Goal: Task Accomplishment & Management: Complete application form

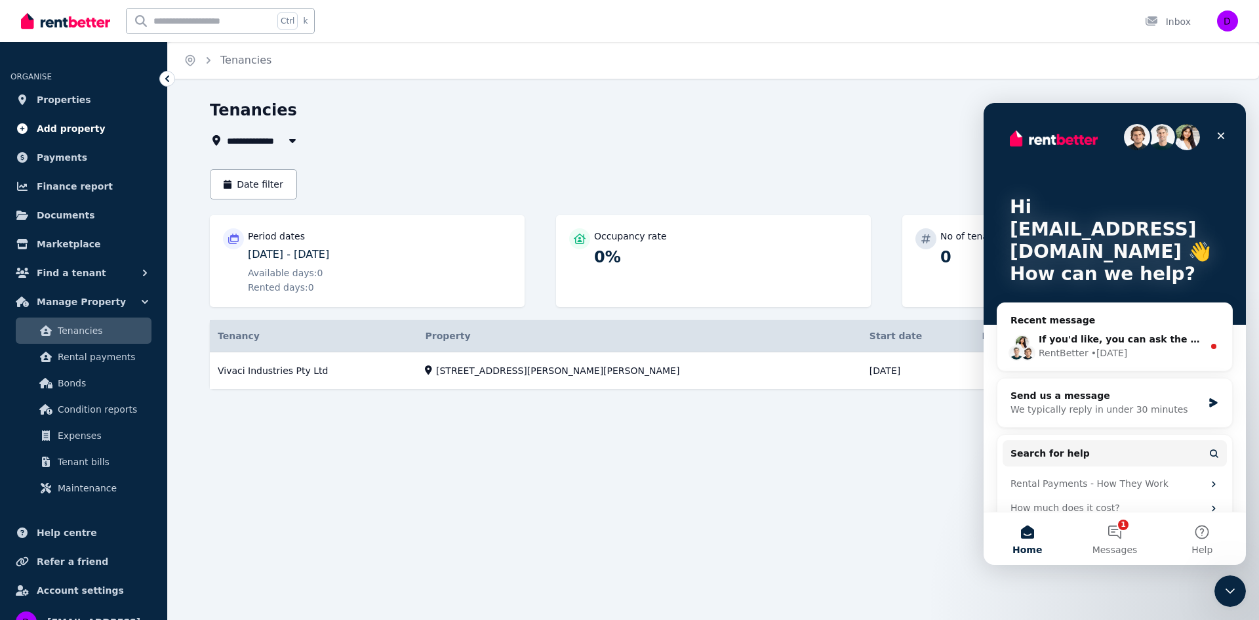
click at [68, 122] on span "Add property" at bounding box center [71, 129] width 69 height 16
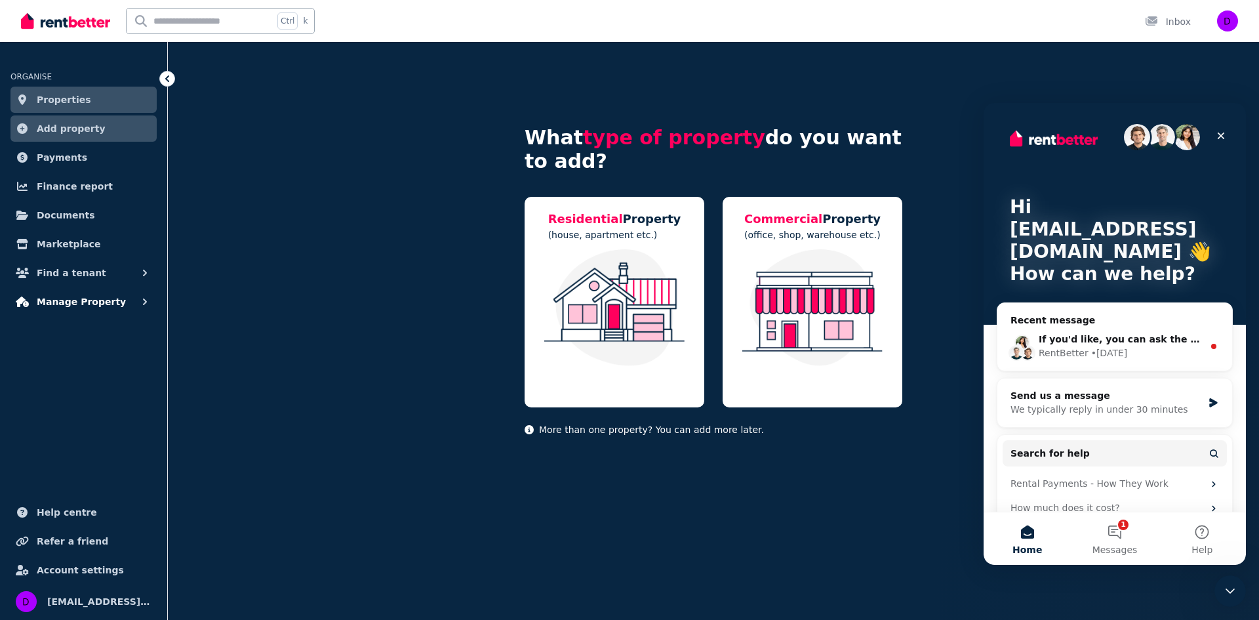
click at [75, 300] on span "Manage Property" at bounding box center [81, 302] width 89 height 16
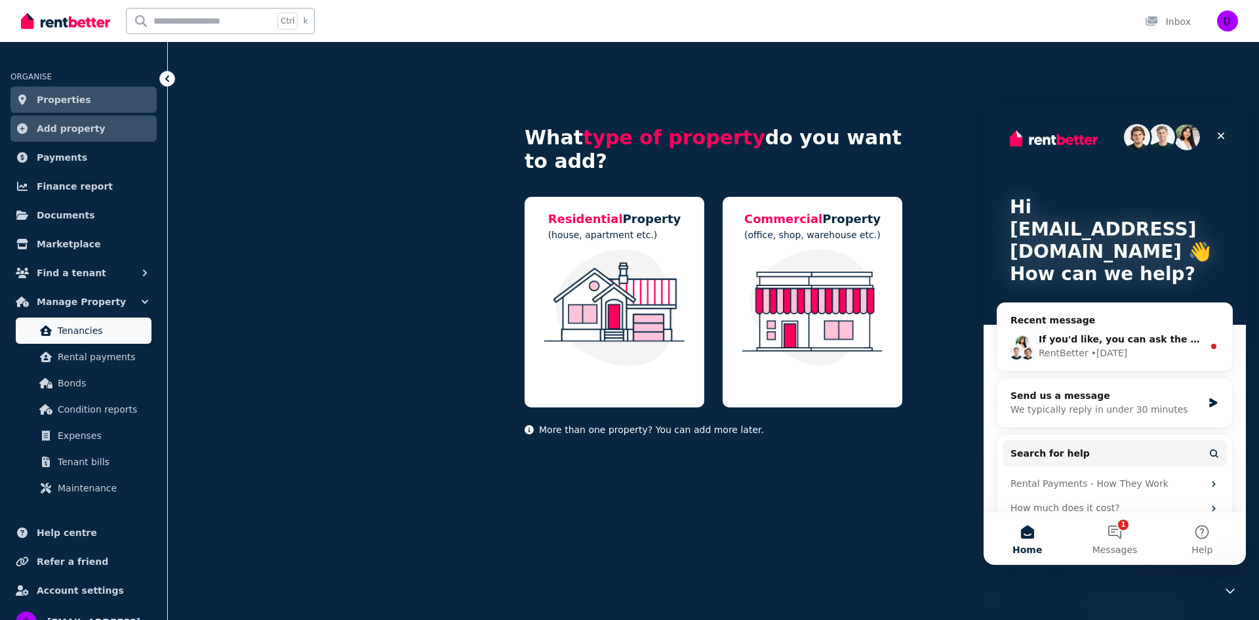
click at [72, 323] on span "Tenancies" at bounding box center [102, 331] width 89 height 16
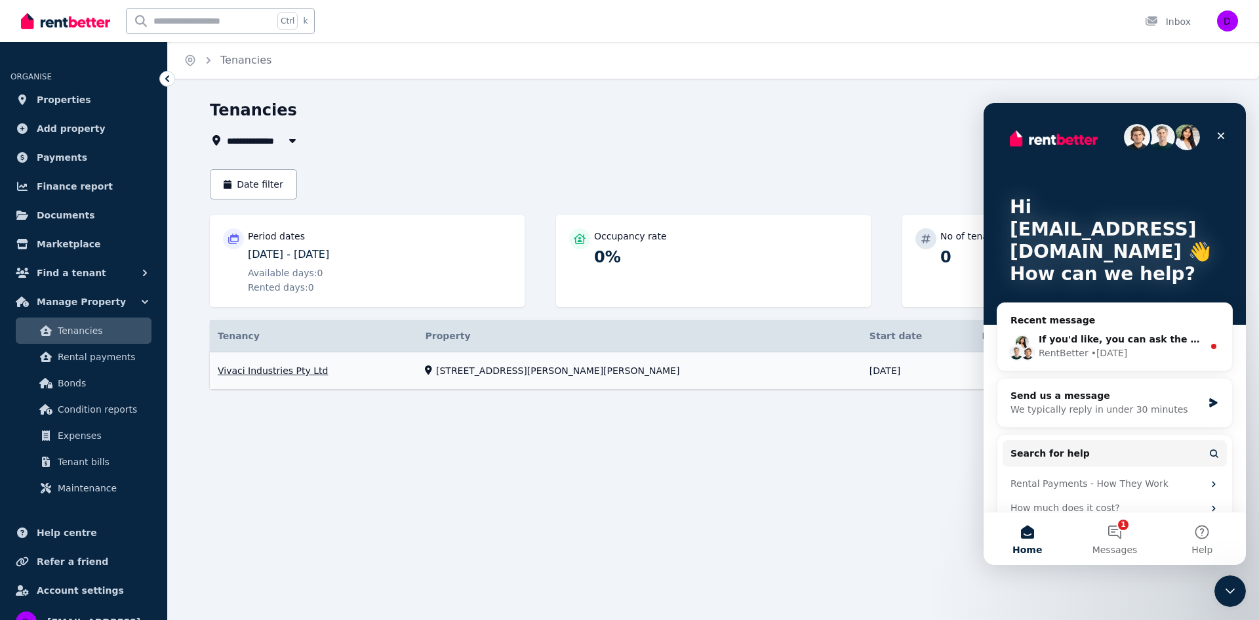
click at [552, 377] on link "View property details" at bounding box center [713, 370] width 1007 height 37
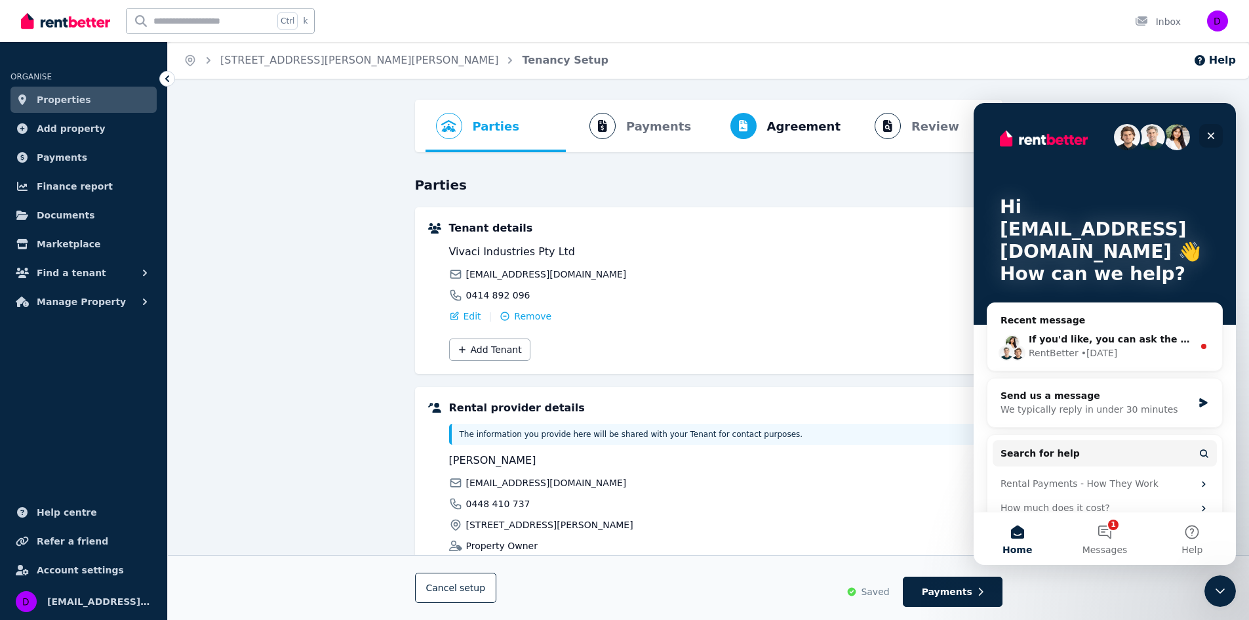
click at [1216, 134] on icon "Close" at bounding box center [1211, 135] width 10 height 10
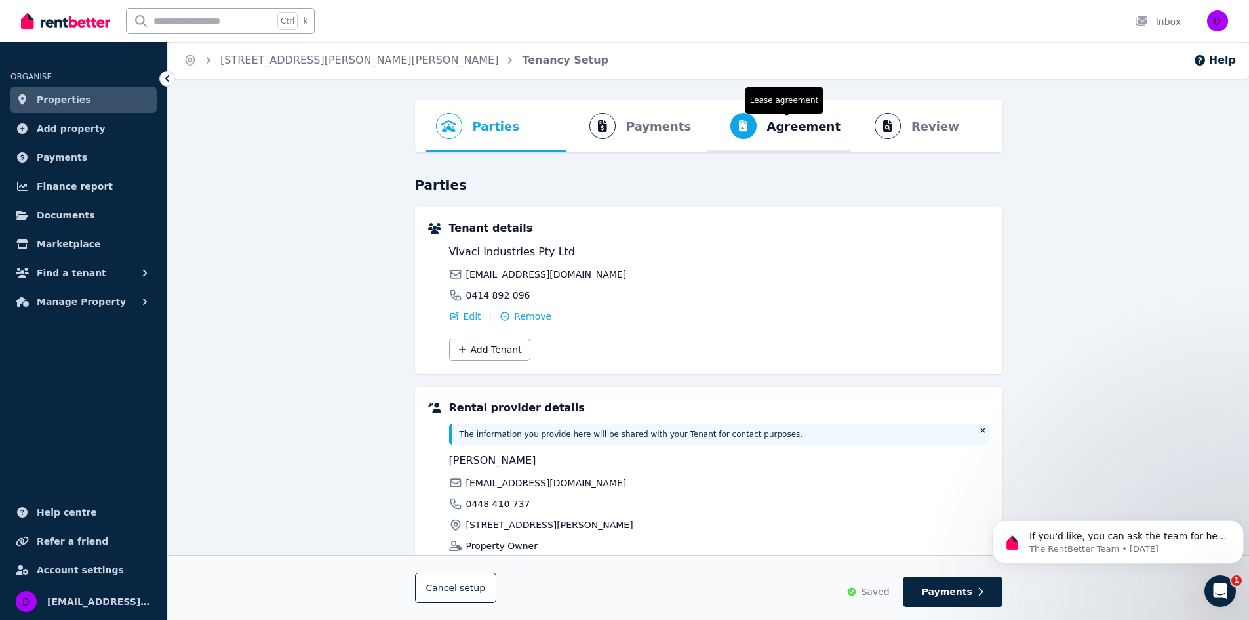
click at [792, 129] on span "Agreement" at bounding box center [804, 126] width 74 height 18
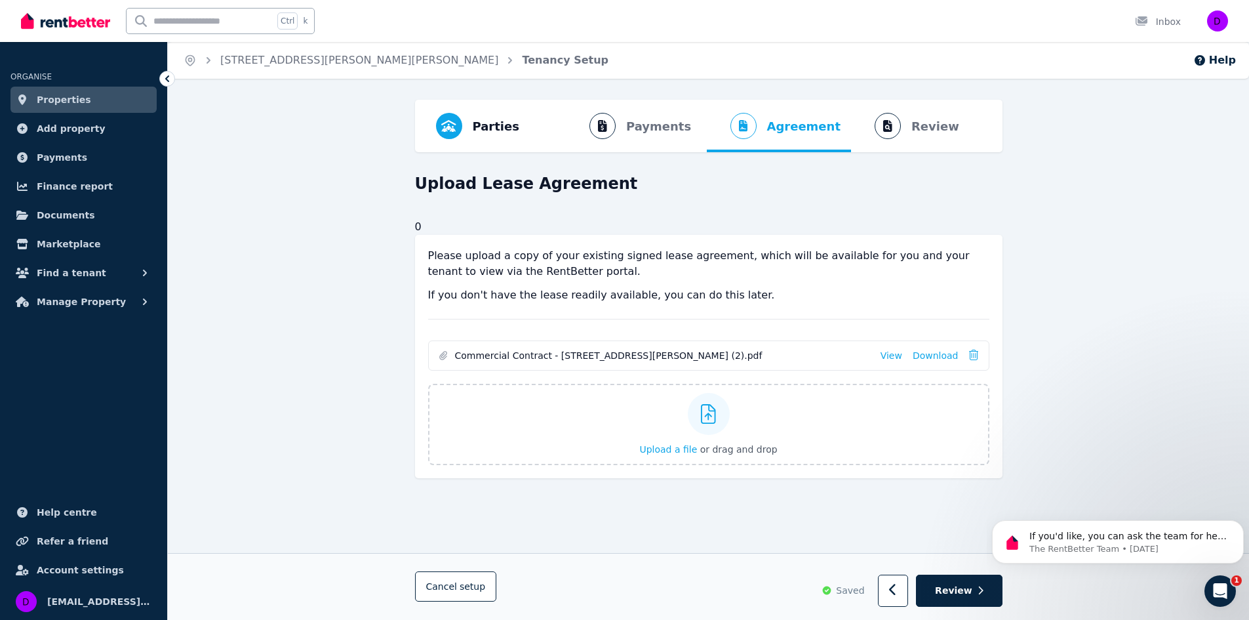
click at [936, 129] on ol "Parties Rental provider and tenant details Payments Bond and rental payments Ag…" at bounding box center [709, 126] width 567 height 52
click at [927, 125] on ol "Parties Rental provider and tenant details Payments Bond and rental payments Ag…" at bounding box center [709, 126] width 567 height 52
click at [641, 115] on ol "Parties Rental provider and tenant details Payments Bond and rental payments Ag…" at bounding box center [709, 126] width 567 height 52
click at [647, 122] on ol "Parties Rental provider and tenant details Payments Bond and rental payments Ag…" at bounding box center [709, 126] width 567 height 52
click at [639, 128] on ol "Parties Rental provider and tenant details Payments Bond and rental payments Ag…" at bounding box center [709, 126] width 567 height 52
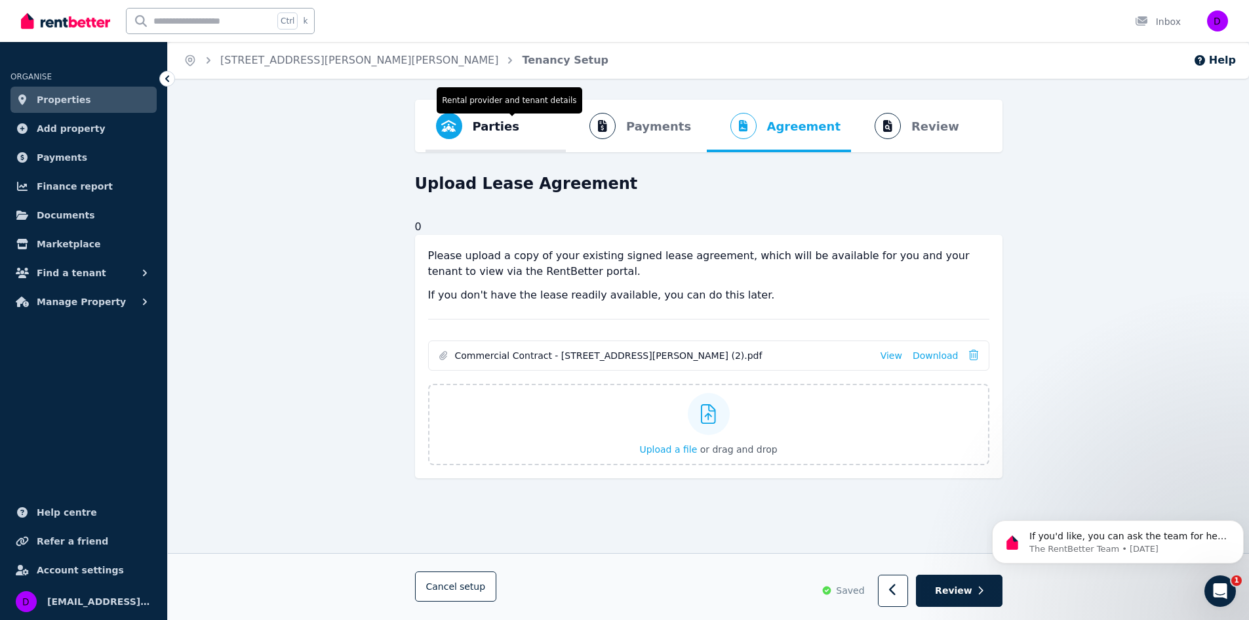
click at [489, 129] on span "Parties" at bounding box center [496, 126] width 47 height 18
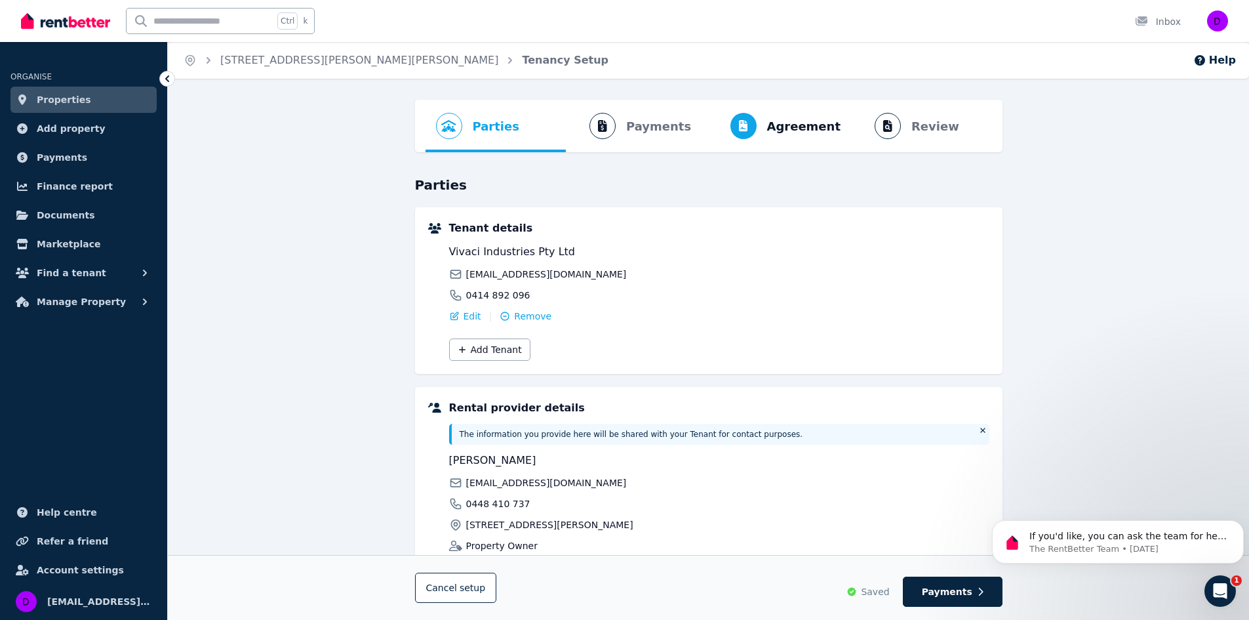
click at [647, 139] on ol "Parties Rental provider and tenant details Payments Bond and rental payments Ag…" at bounding box center [709, 126] width 567 height 52
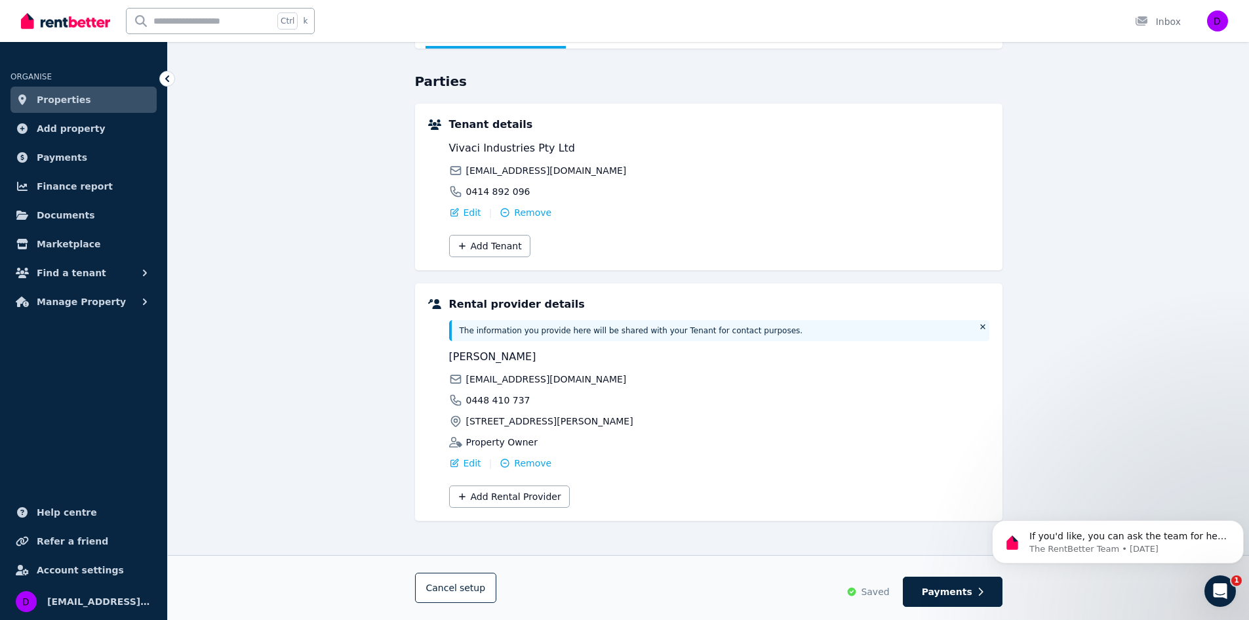
scroll to position [106, 0]
click at [949, 588] on span "Payments" at bounding box center [947, 591] width 50 height 13
select select "********"
select select "*******"
select select "**********"
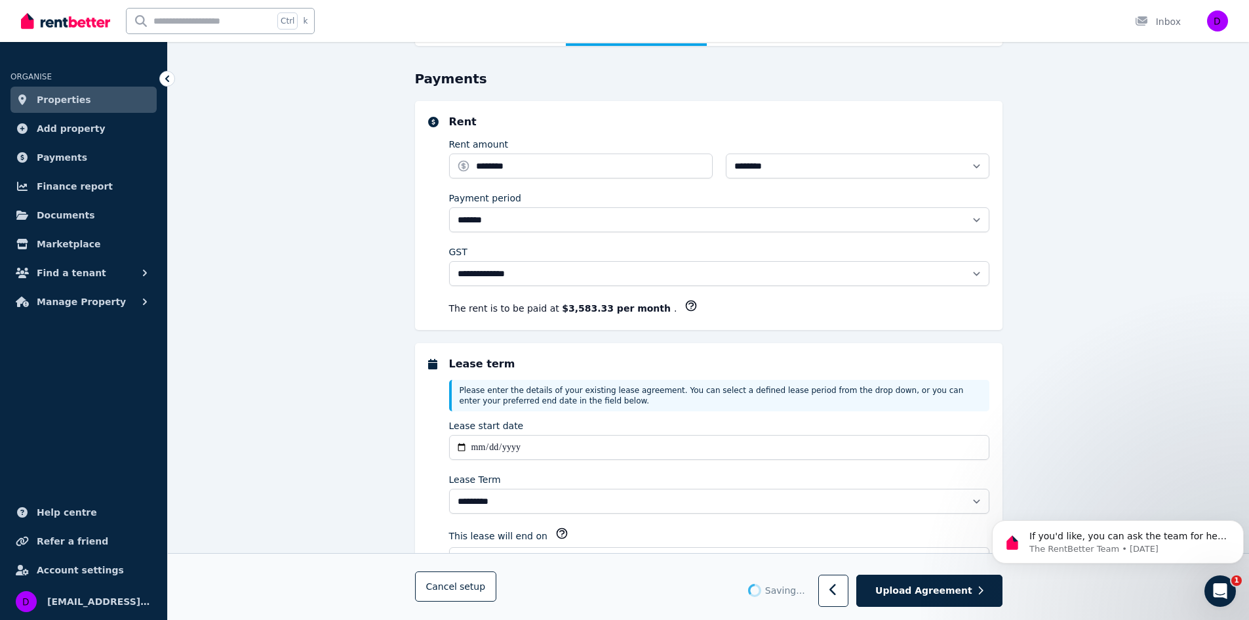
scroll to position [0, 0]
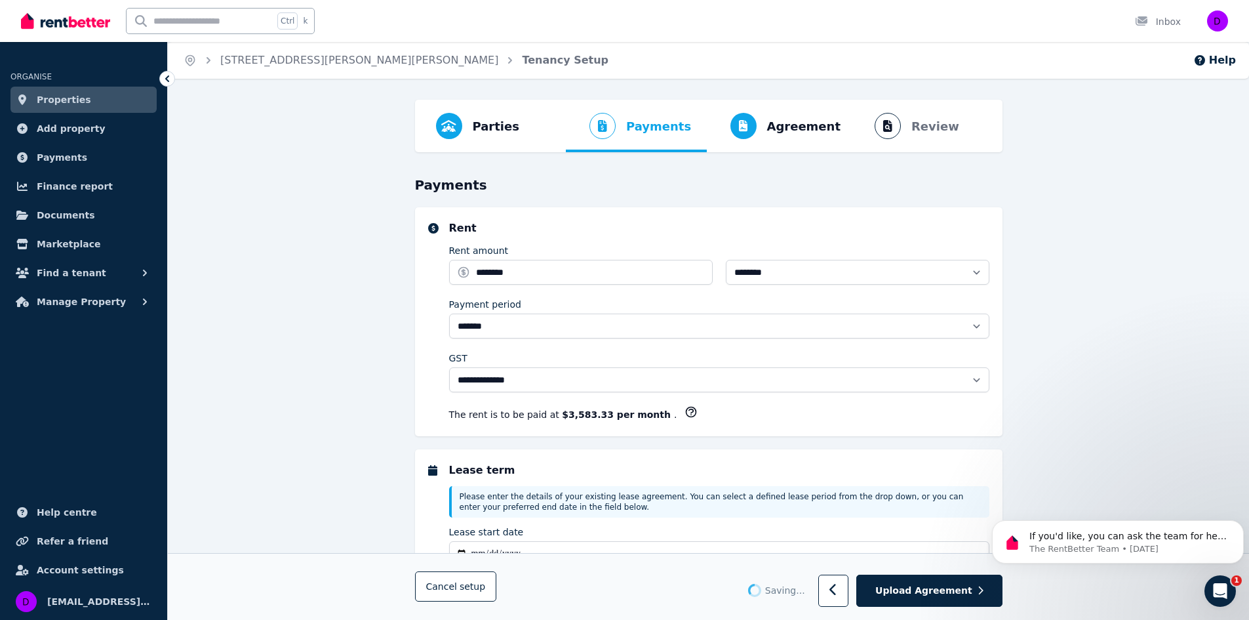
select select "**********"
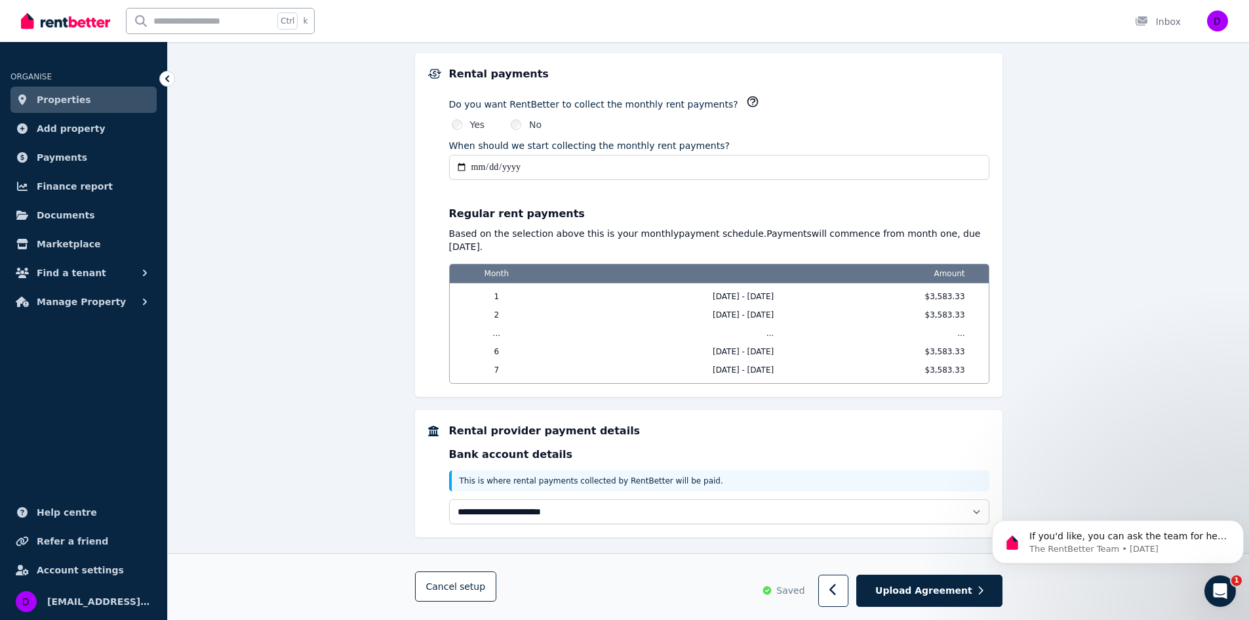
scroll to position [932, 0]
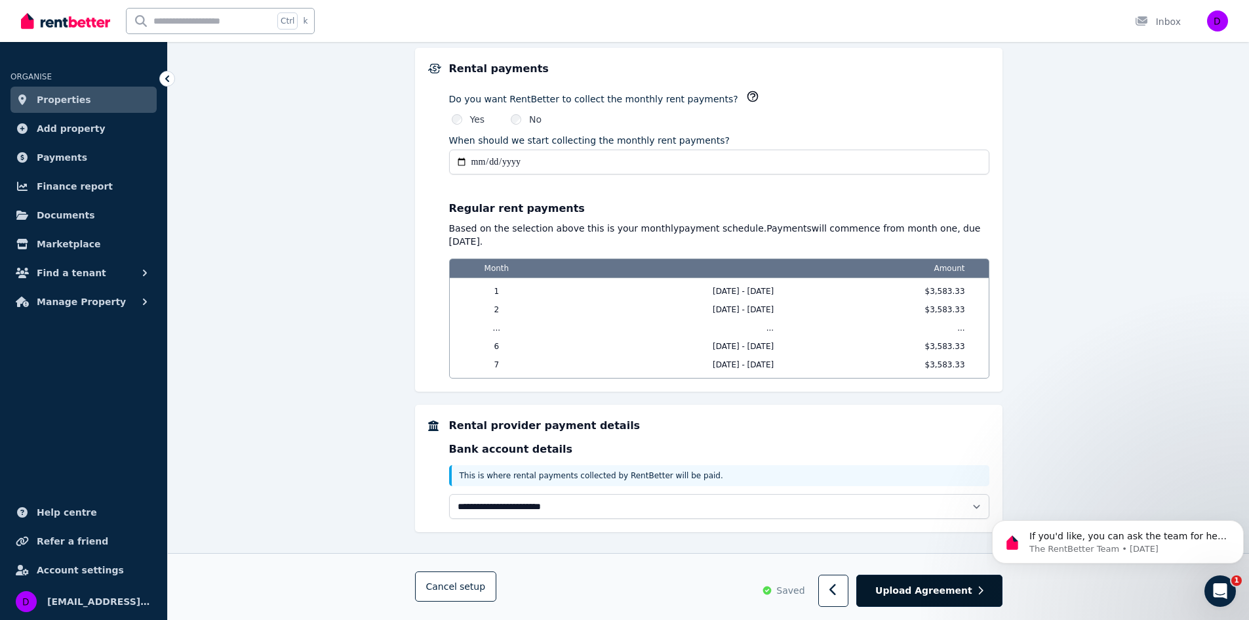
click at [931, 591] on span "Upload Agreement" at bounding box center [923, 590] width 97 height 13
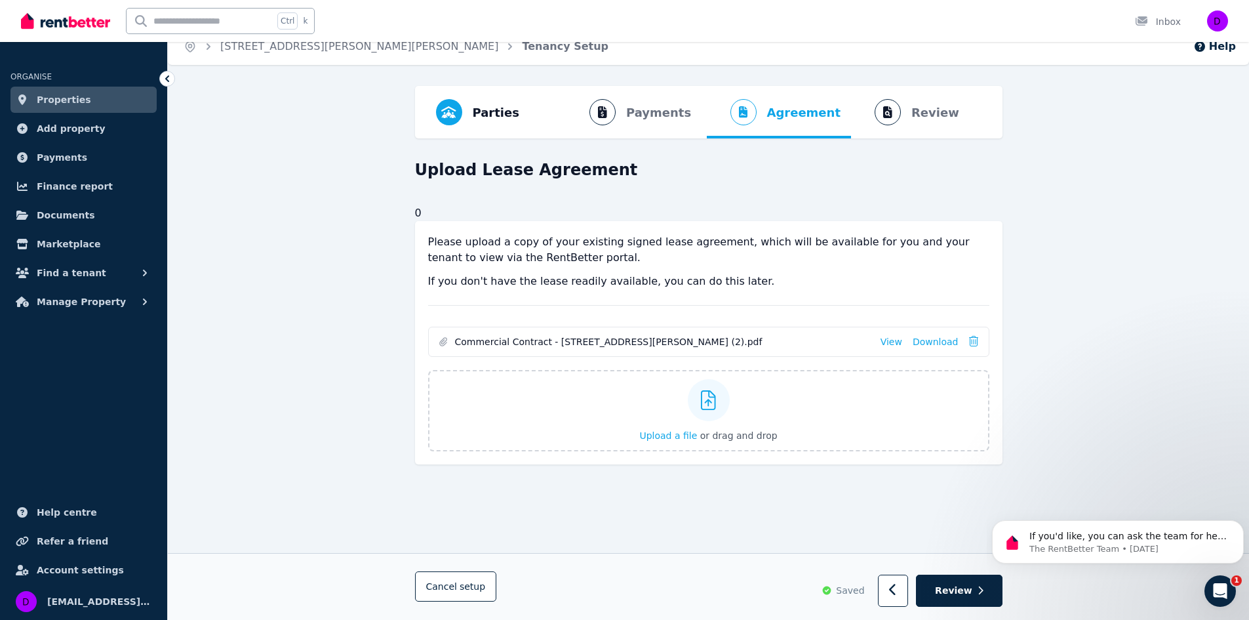
scroll to position [0, 0]
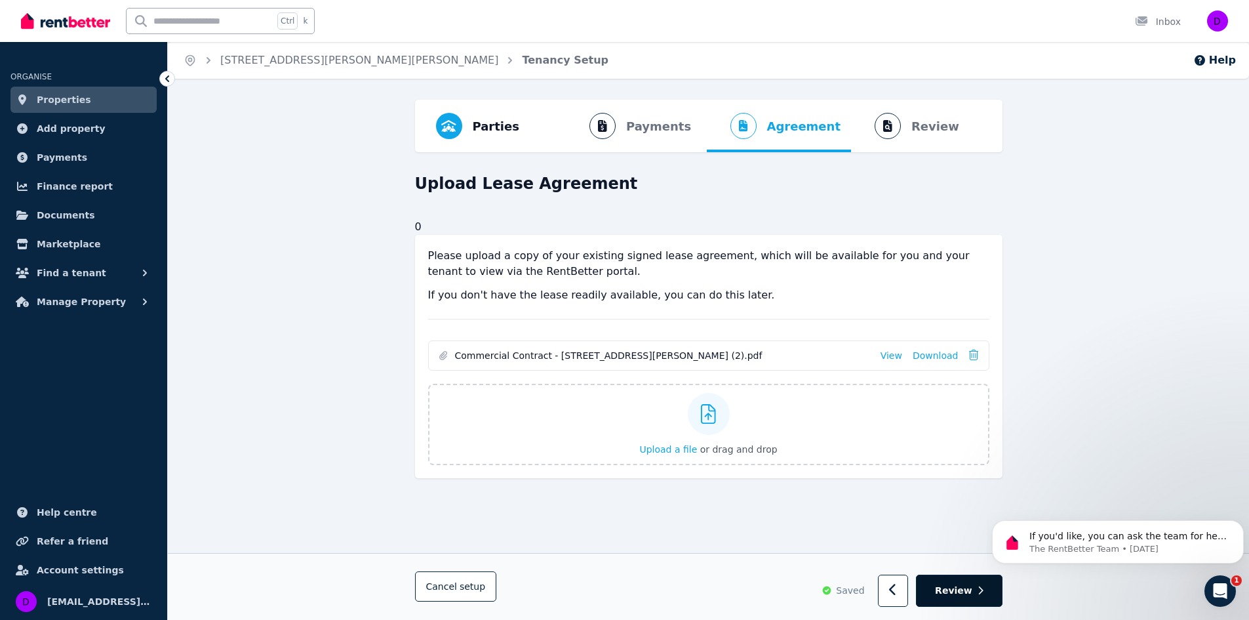
click at [965, 587] on span "Review" at bounding box center [953, 590] width 37 height 13
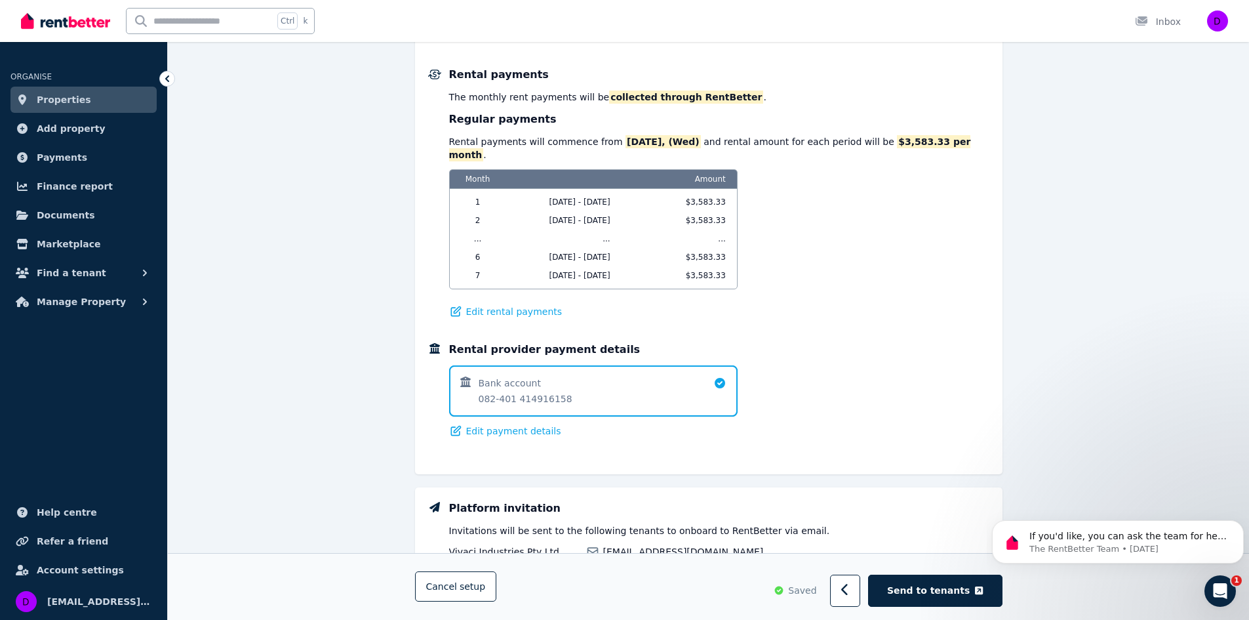
scroll to position [691, 0]
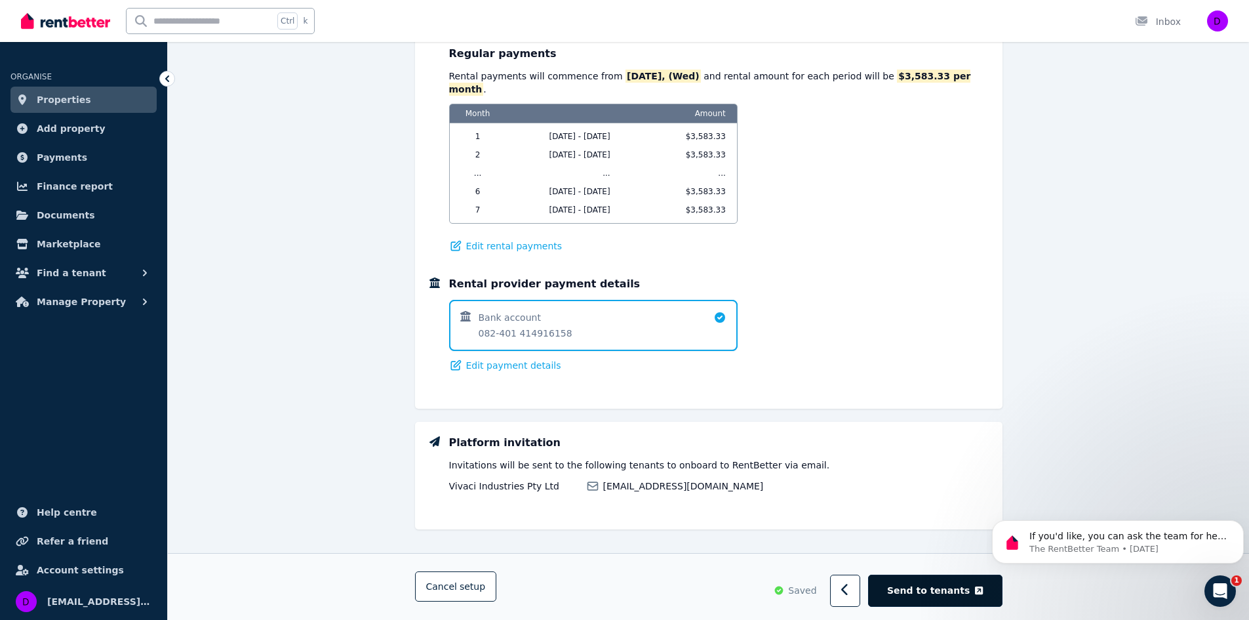
click at [935, 591] on span "Send to tenants" at bounding box center [928, 590] width 83 height 13
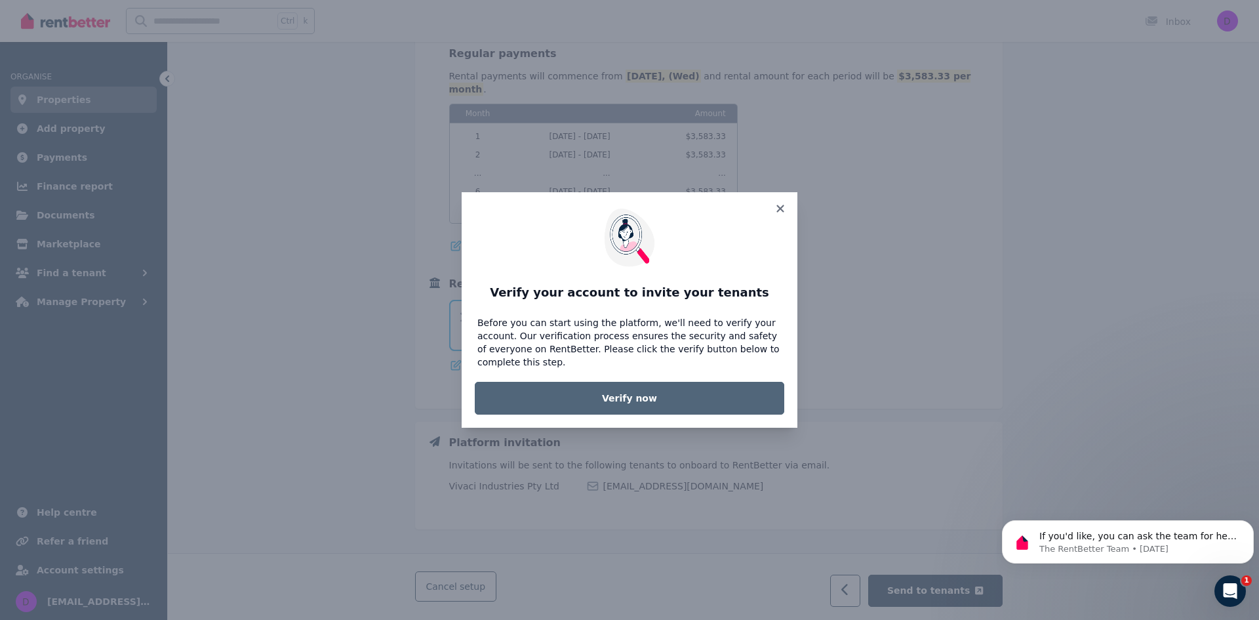
click at [619, 389] on link "Verify now" at bounding box center [629, 398] width 309 height 33
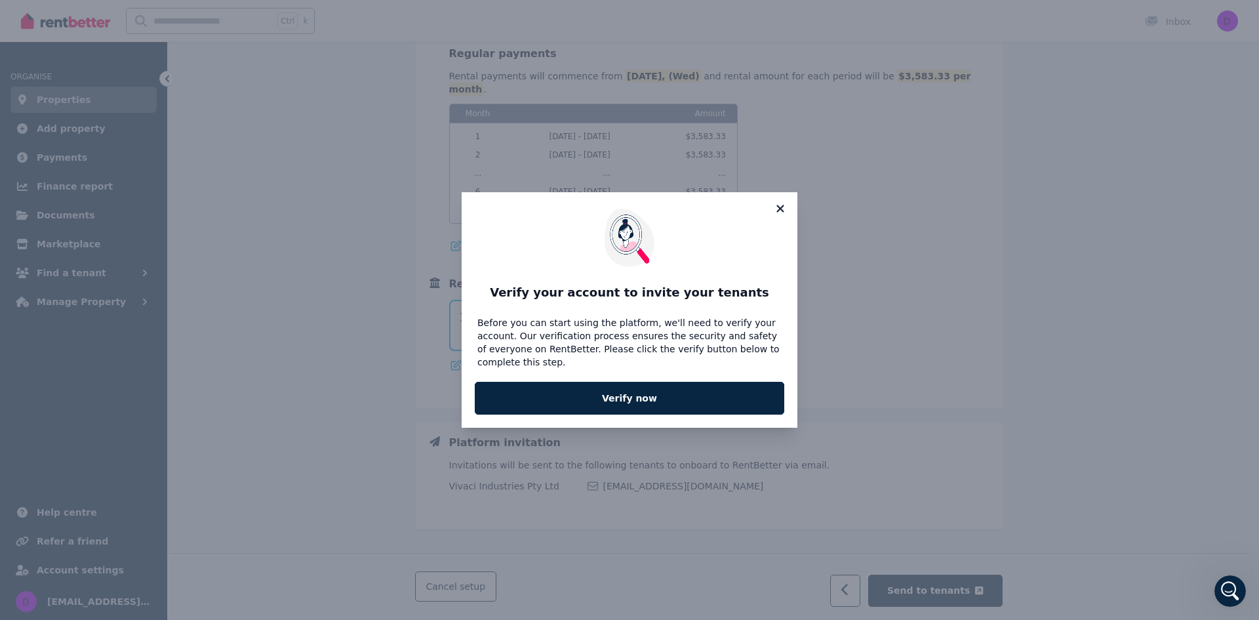
click at [786, 214] on icon at bounding box center [780, 209] width 13 height 12
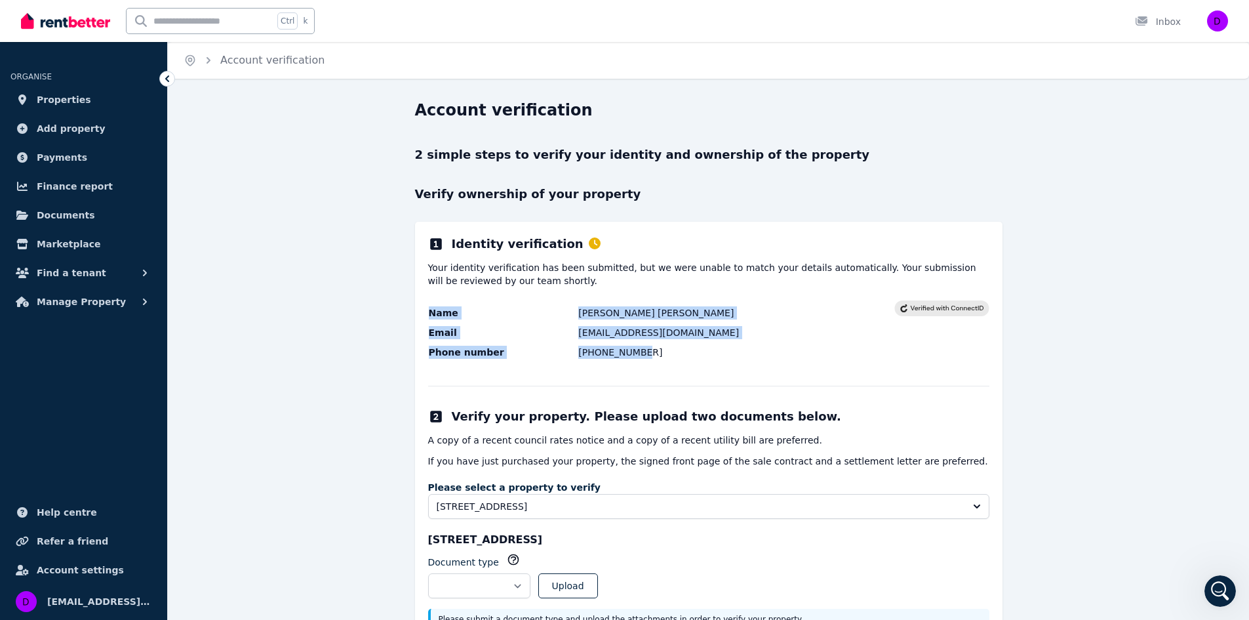
drag, startPoint x: 422, startPoint y: 291, endPoint x: 813, endPoint y: 343, distance: 394.9
click at [813, 343] on div "**********" at bounding box center [708, 439] width 587 height 434
copy tbody "Name Wilfred Bruce Morrow Email faeduph@hotmail.com Phone number +61448410737"
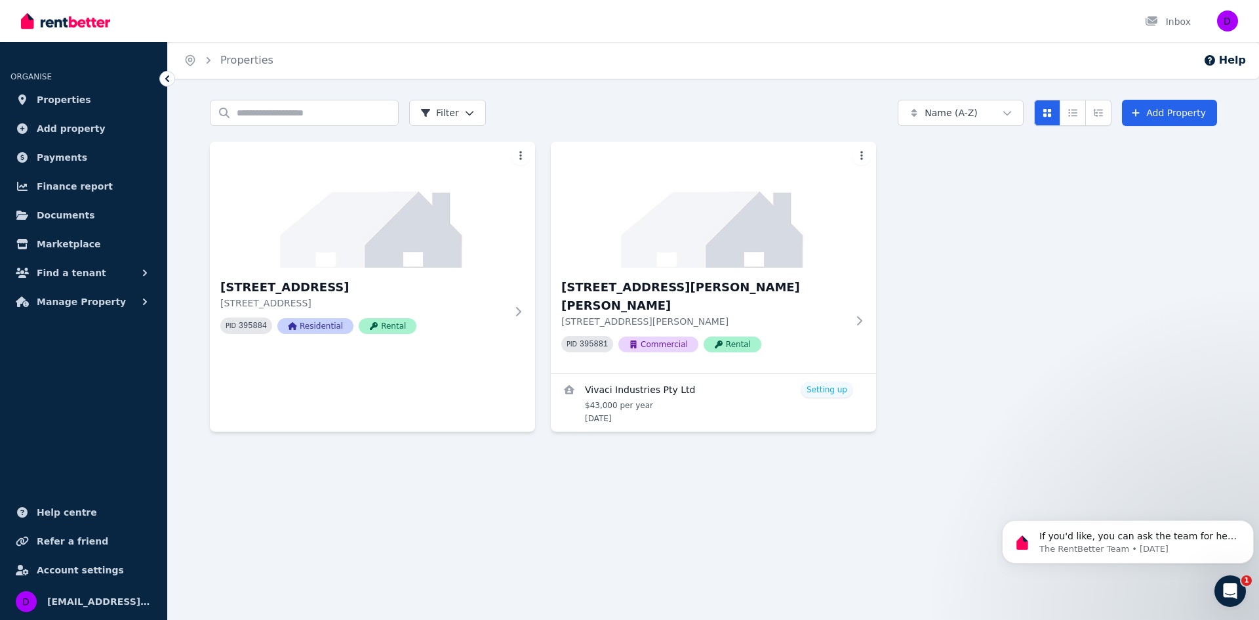
click at [1233, 589] on icon "Open Intercom Messenger" at bounding box center [1231, 591] width 22 height 22
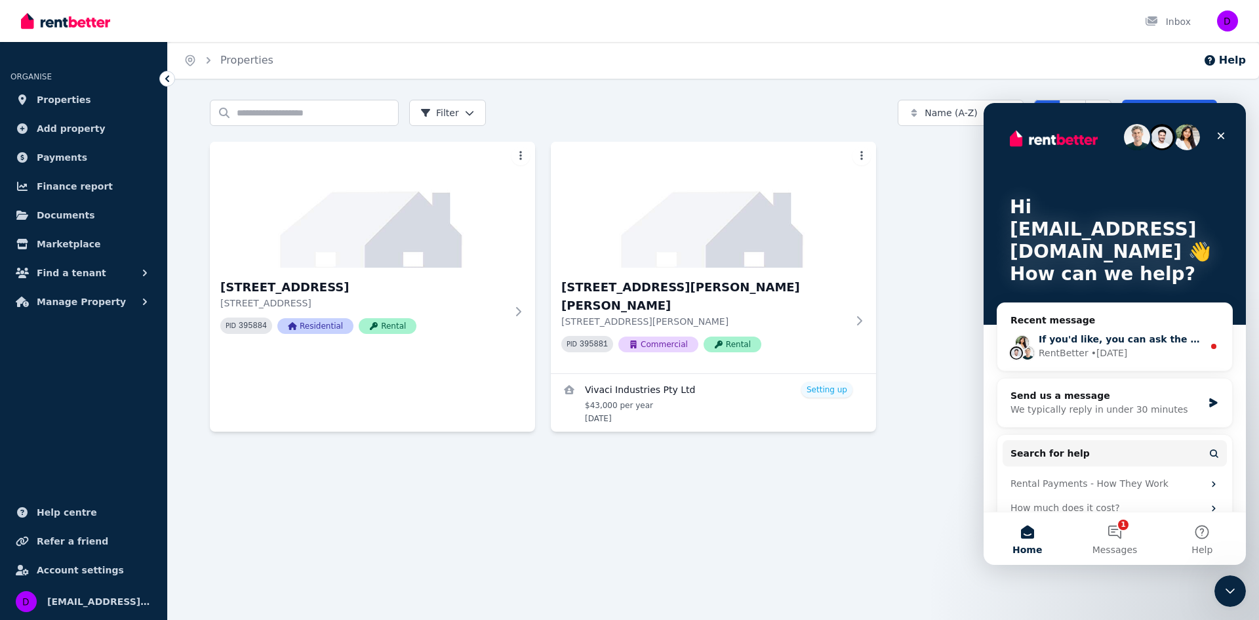
click at [1092, 336] on span "If you'd like, you can ask the team for help here." at bounding box center [1165, 339] width 252 height 10
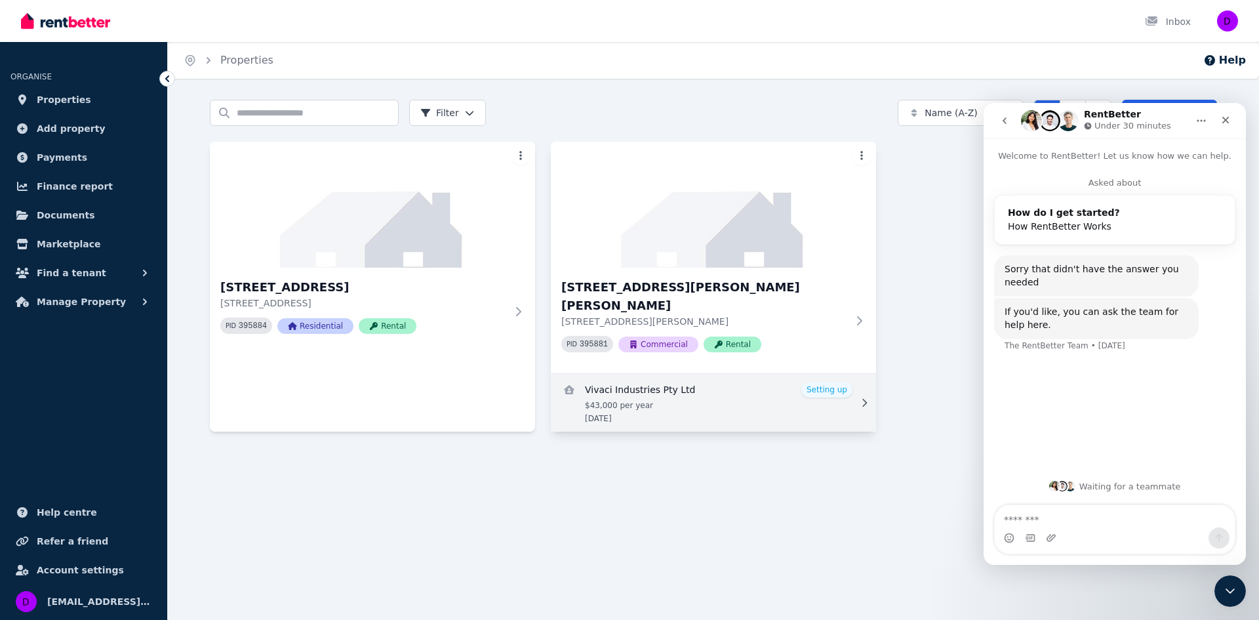
click at [833, 374] on link "View details for Vivaci Industries Pty Ltd" at bounding box center [713, 403] width 325 height 58
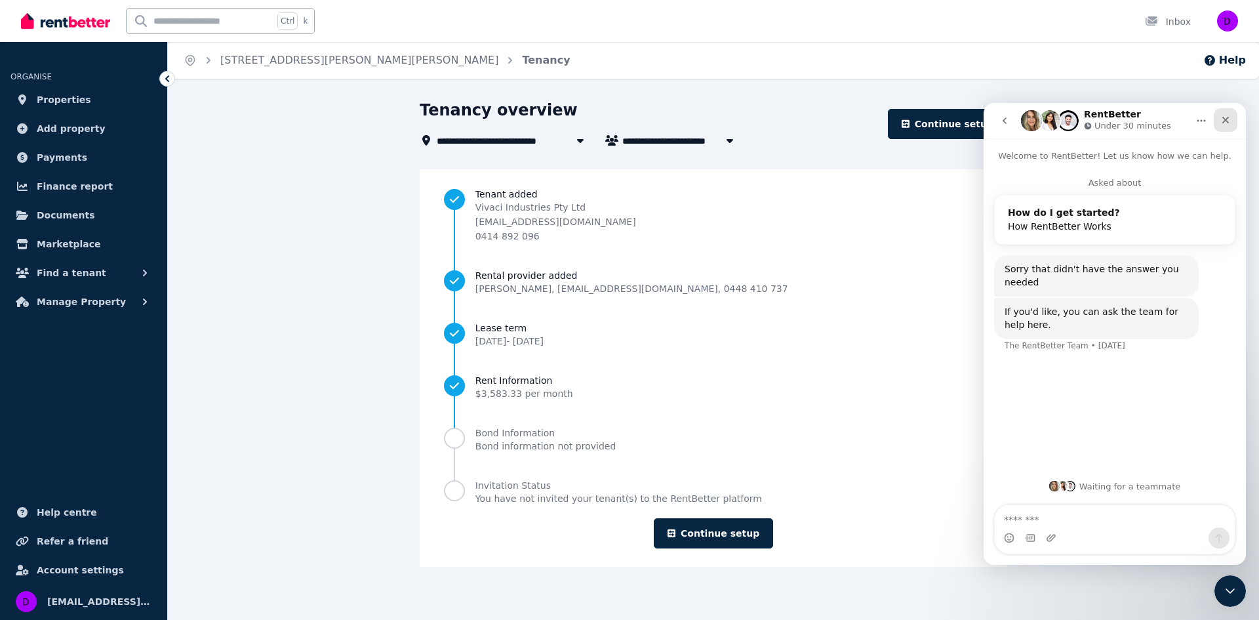
click at [1229, 121] on icon "Close" at bounding box center [1225, 120] width 10 height 10
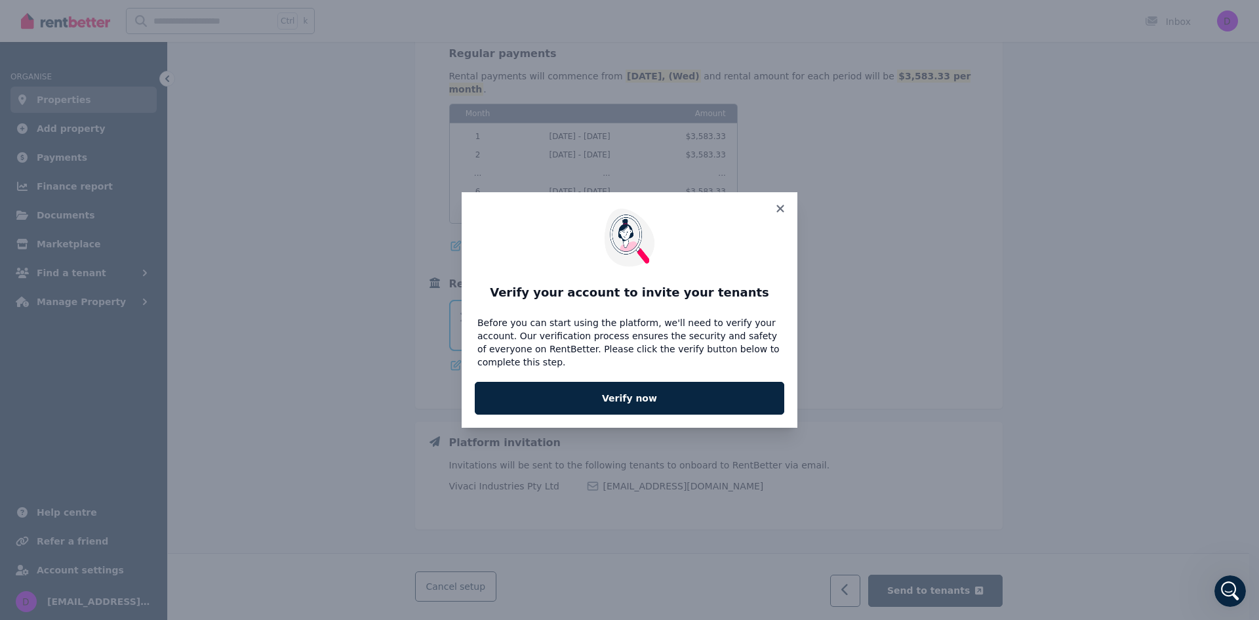
drag, startPoint x: 781, startPoint y: 212, endPoint x: 683, endPoint y: 148, distance: 117.3
click at [779, 211] on icon at bounding box center [780, 209] width 13 height 12
